Goal: Information Seeking & Learning: Find specific page/section

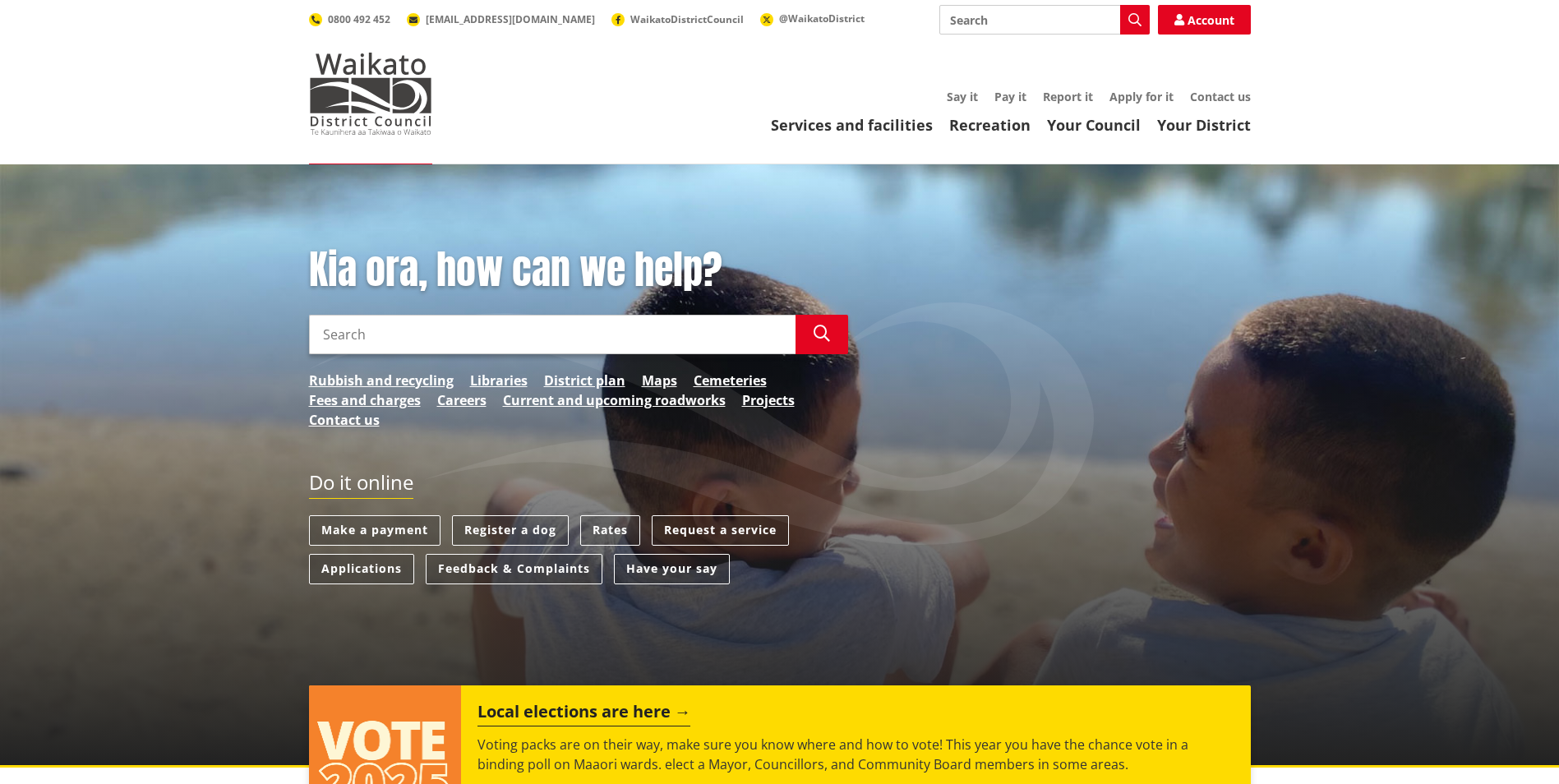
click at [606, 325] on input "Search" at bounding box center [553, 334] width 486 height 39
click at [830, 335] on button "Search" at bounding box center [822, 334] width 53 height 39
click at [831, 343] on button "Search" at bounding box center [822, 334] width 53 height 39
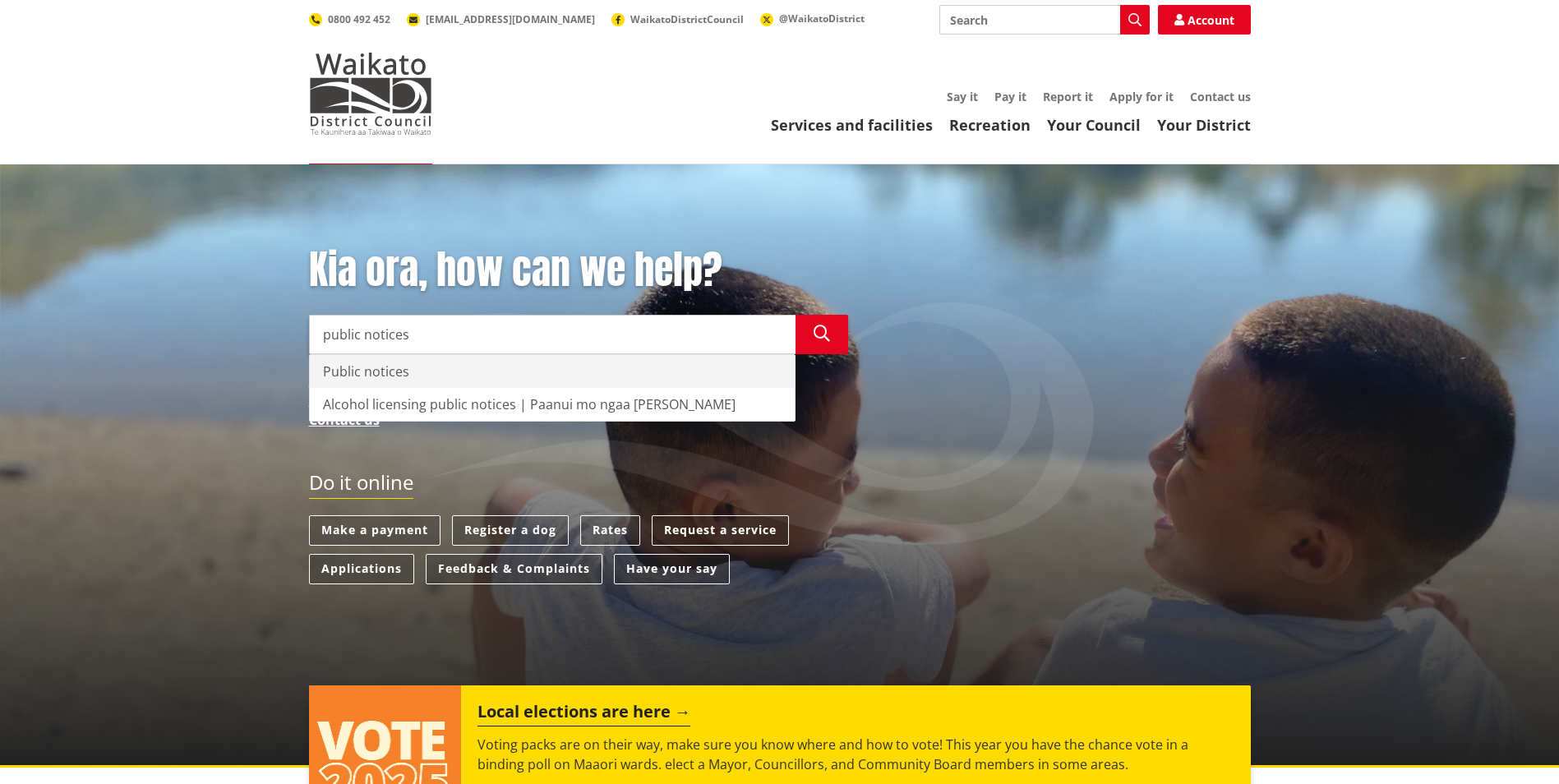
click at [432, 376] on div "Public notices" at bounding box center [553, 371] width 485 height 33
type input "Public notices"
click at [462, 373] on div "Public notices" at bounding box center [553, 371] width 485 height 33
drag, startPoint x: 1021, startPoint y: 18, endPoint x: 1016, endPoint y: 26, distance: 9.4
click at [1021, 23] on input "Search" at bounding box center [1044, 19] width 210 height 29
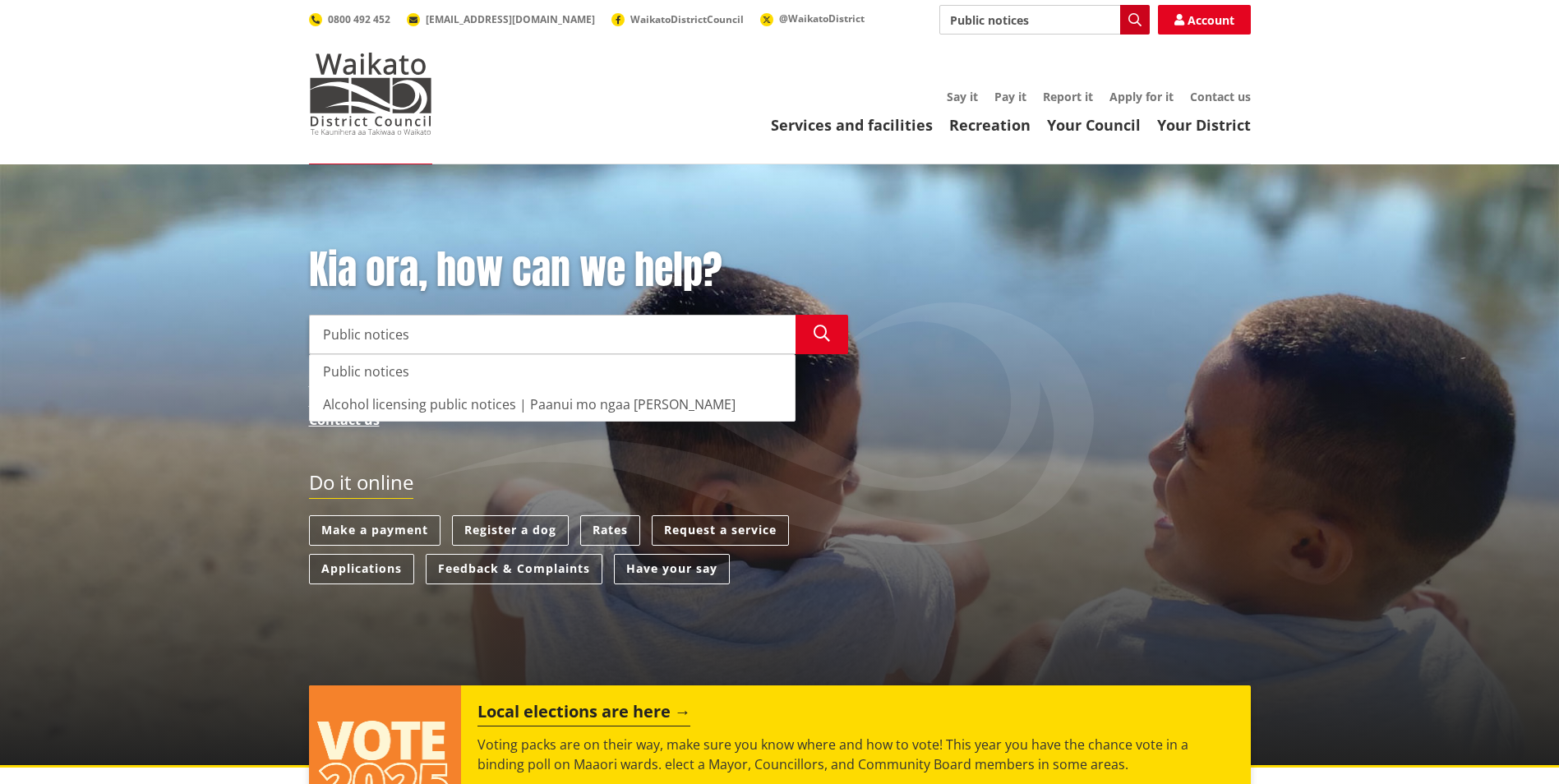
type input "Public notices"
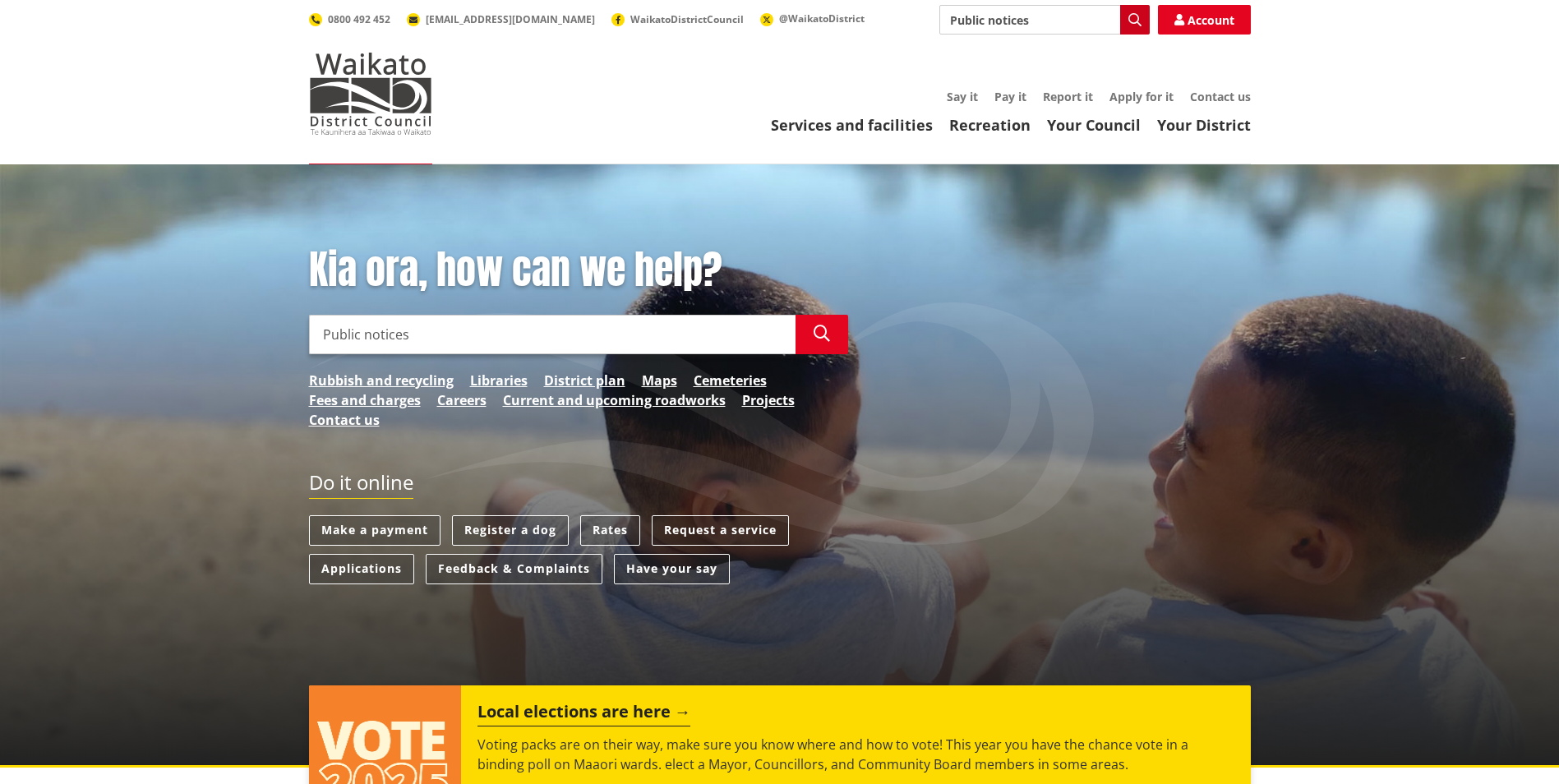
click at [1023, 29] on button "Search" at bounding box center [1135, 19] width 29 height 29
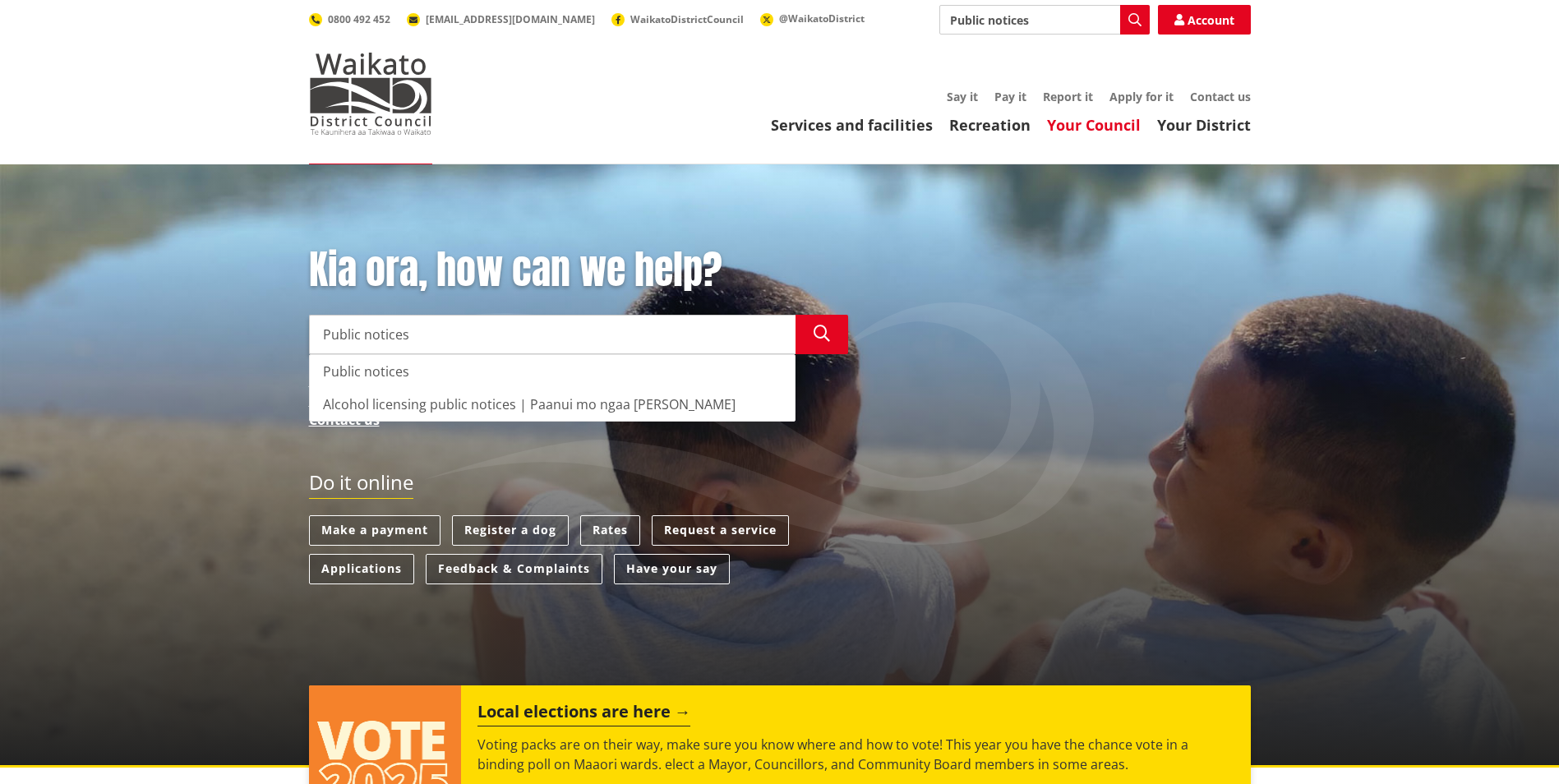
click at [1023, 118] on link "Your Council" at bounding box center [1094, 125] width 94 height 20
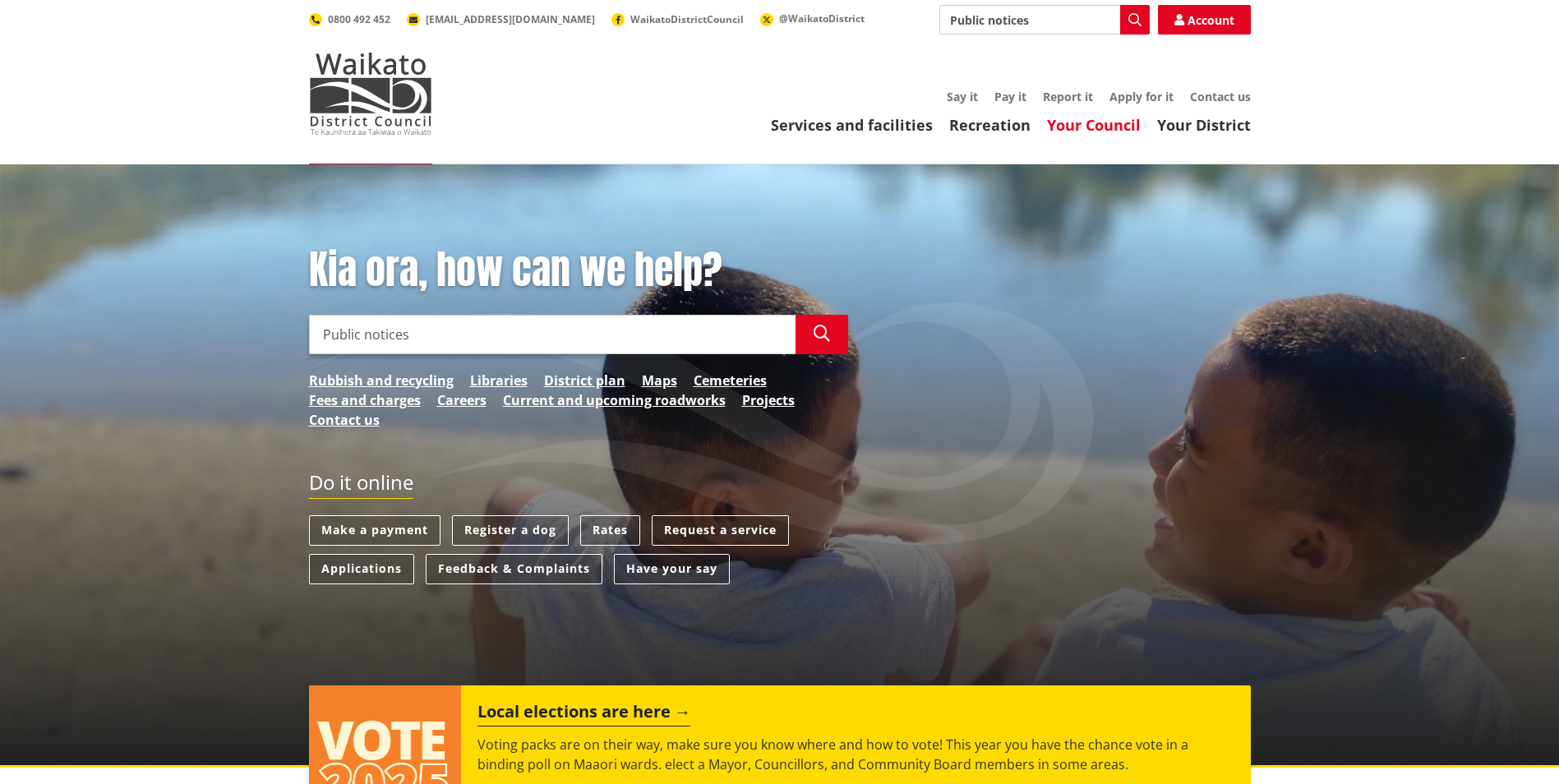
click at [1023, 128] on link "Your Council" at bounding box center [1094, 125] width 94 height 20
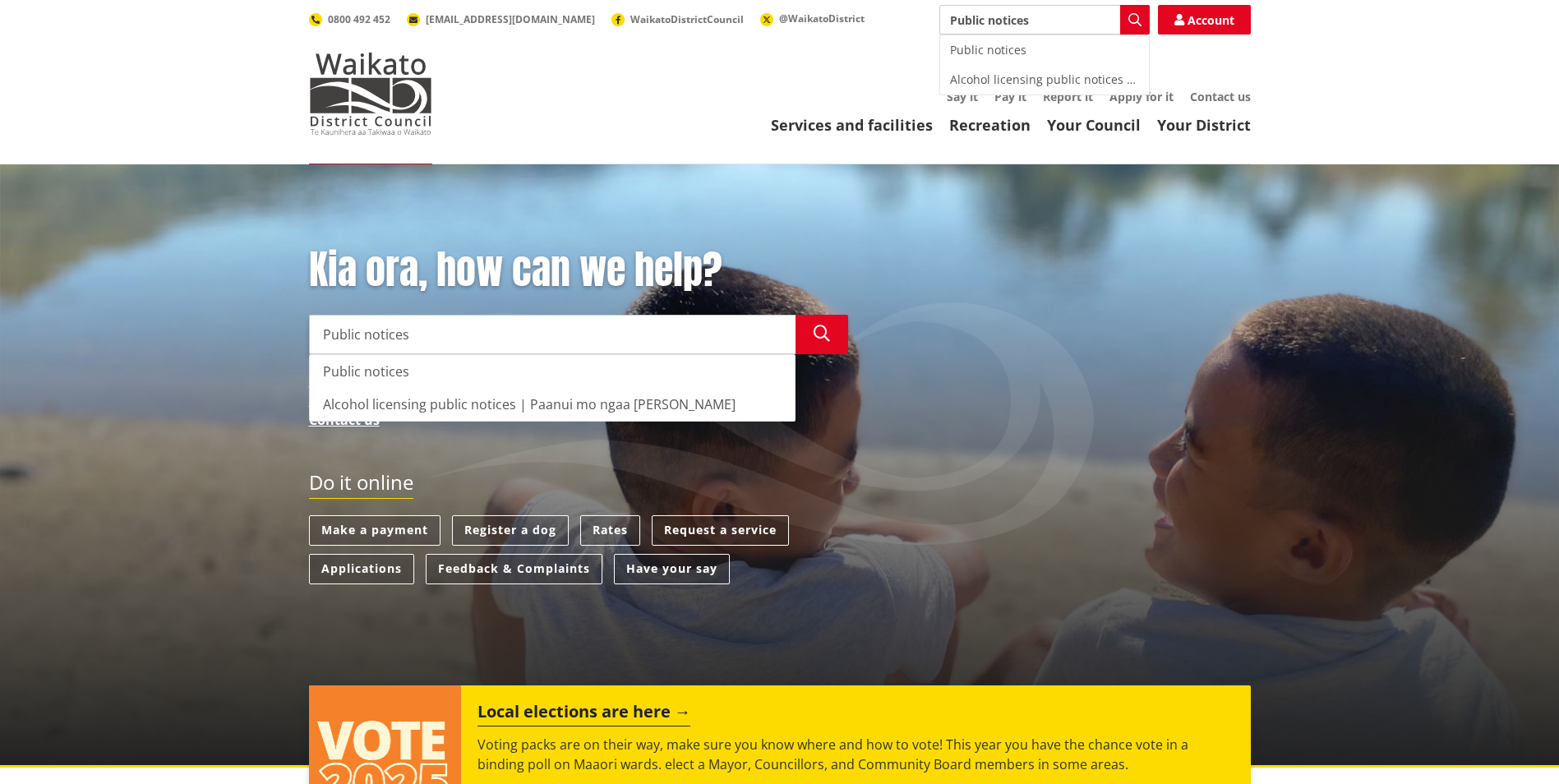
click at [990, 35] on div "Public notices" at bounding box center [1044, 49] width 209 height 29
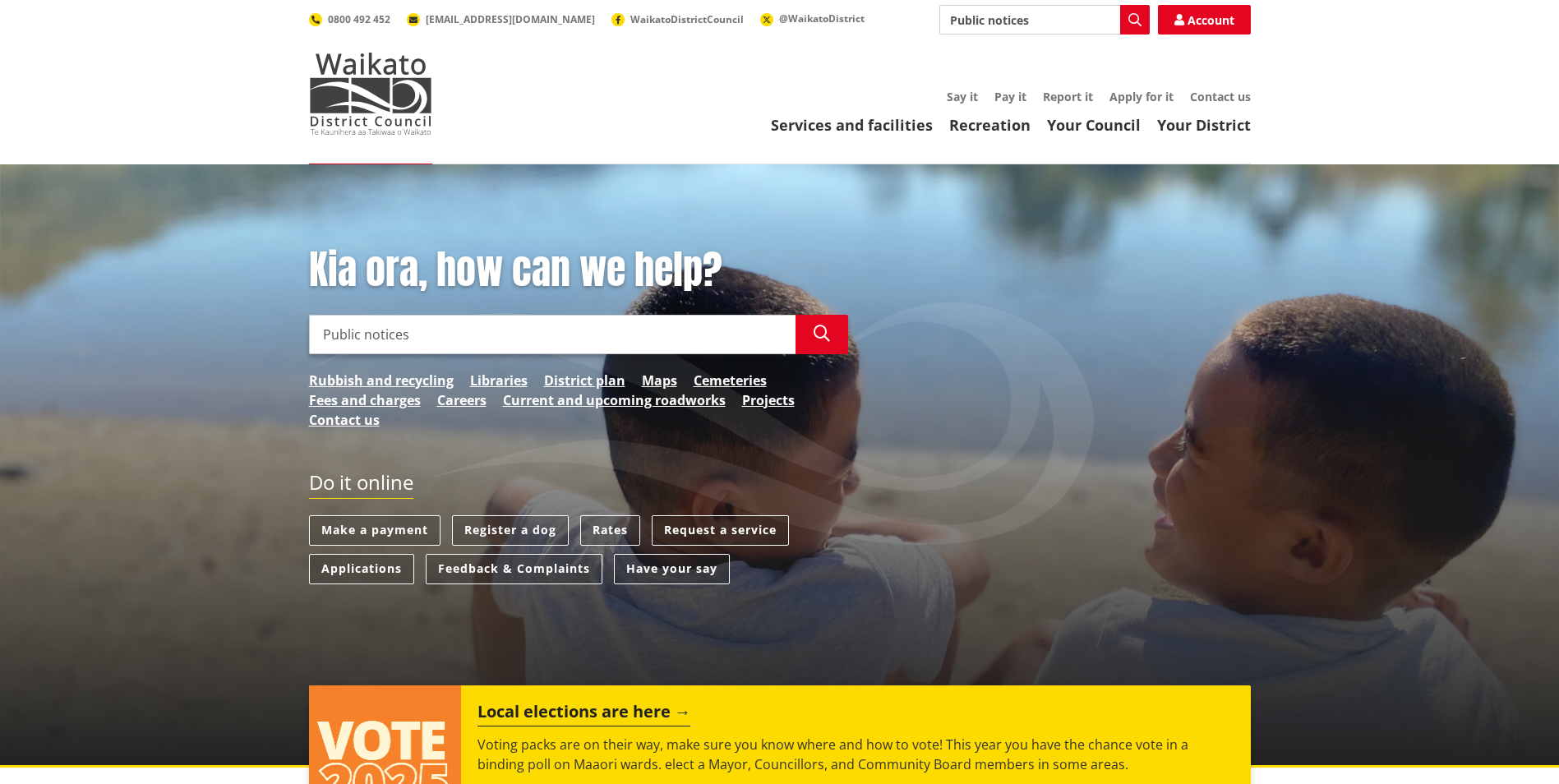
click at [990, 35] on div "Toggle search Toggle navigation Services and facilities Recreation Your Council…" at bounding box center [780, 70] width 967 height 130
click at [594, 337] on input "Search" at bounding box center [553, 334] width 486 height 39
type input "public notices"
